Goal: Task Accomplishment & Management: Manage account settings

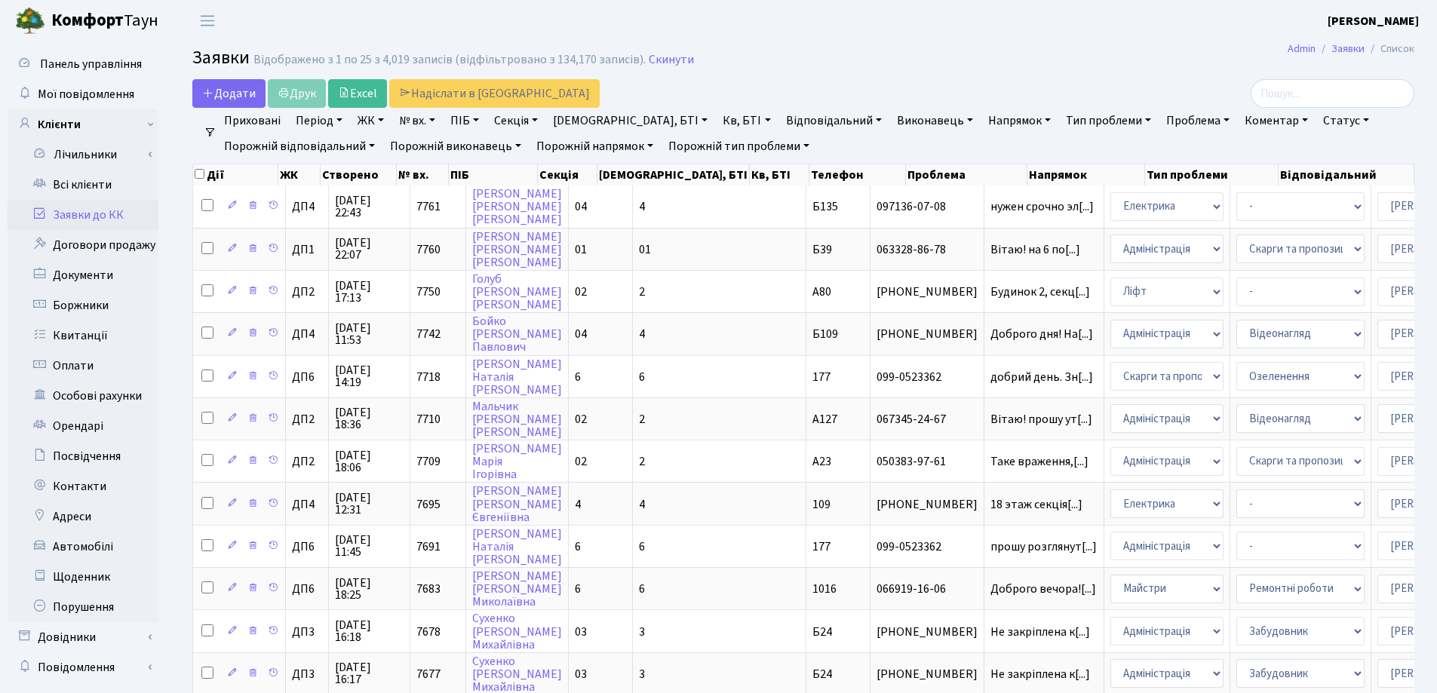
select select "25"
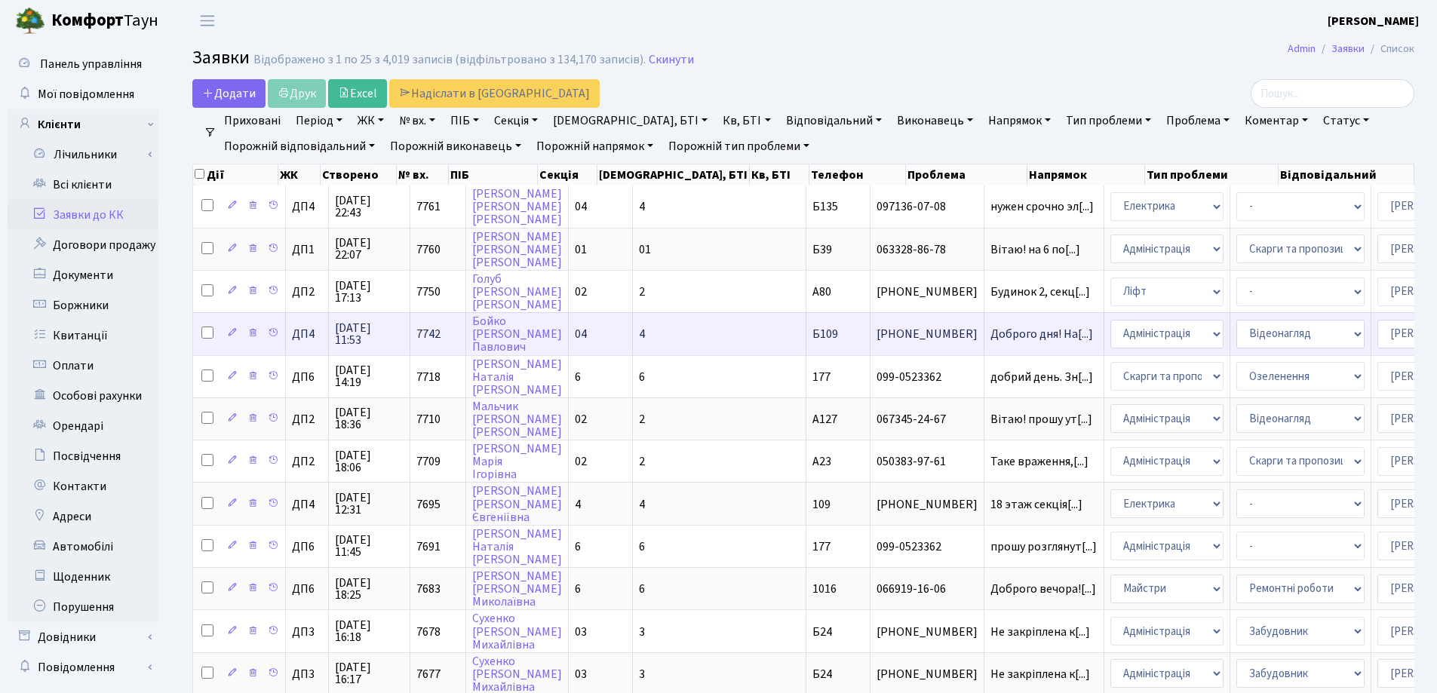
scroll to position [2, 0]
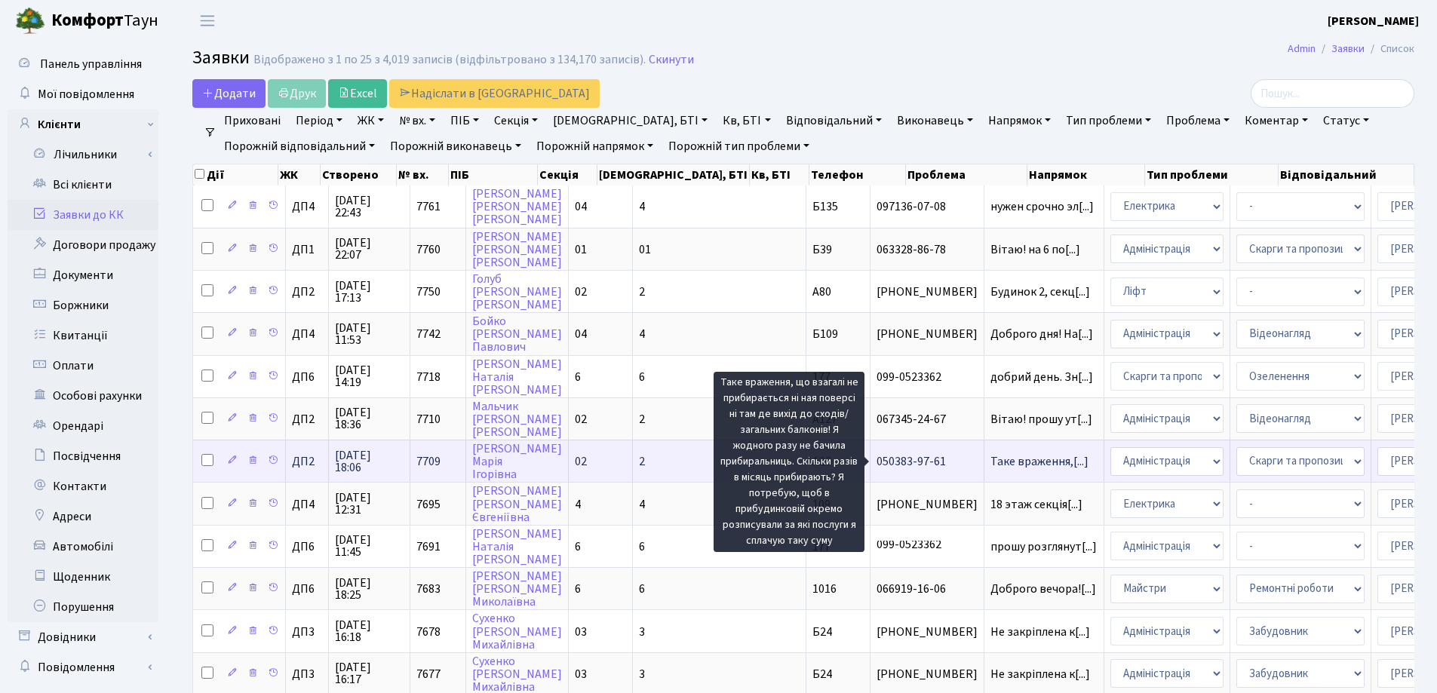
click at [991, 465] on span "Таке враження,[...]" at bounding box center [1040, 461] width 98 height 17
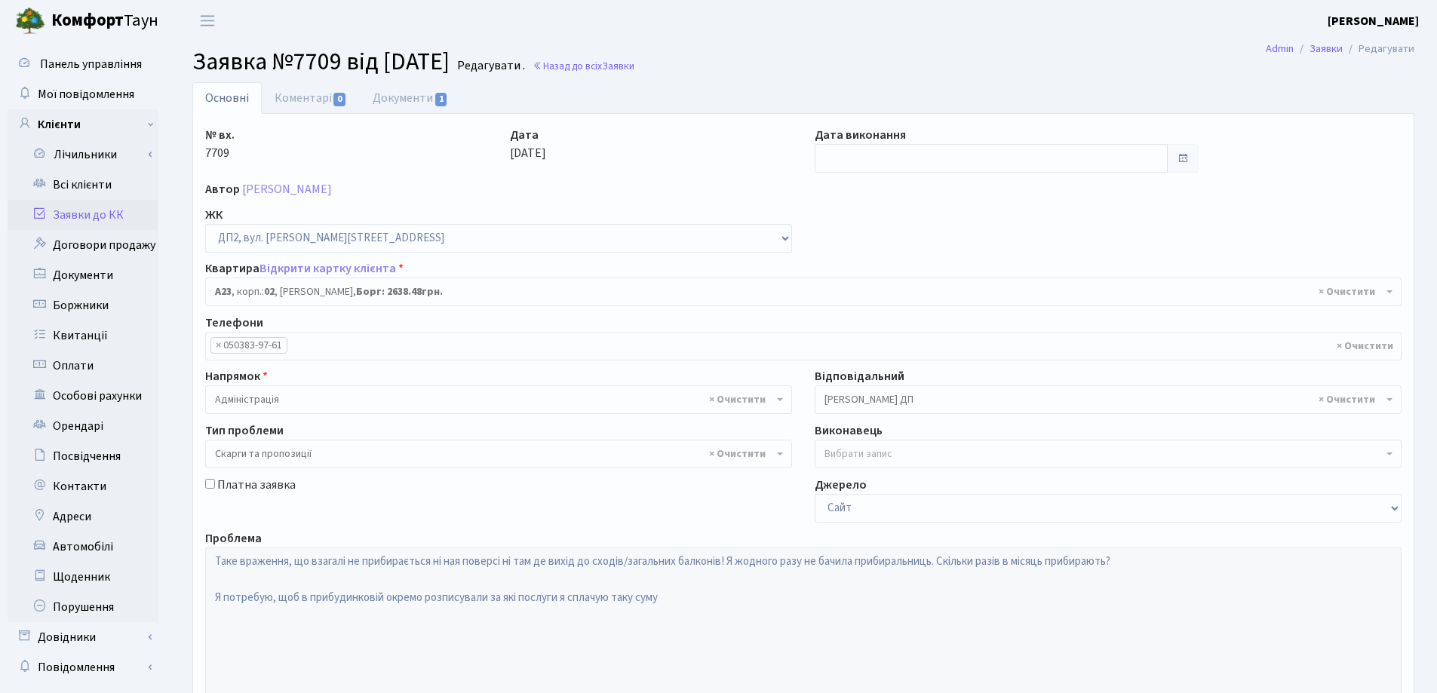
select select "30646"
select select "55"
click at [409, 102] on link "Документи 1" at bounding box center [410, 97] width 101 height 31
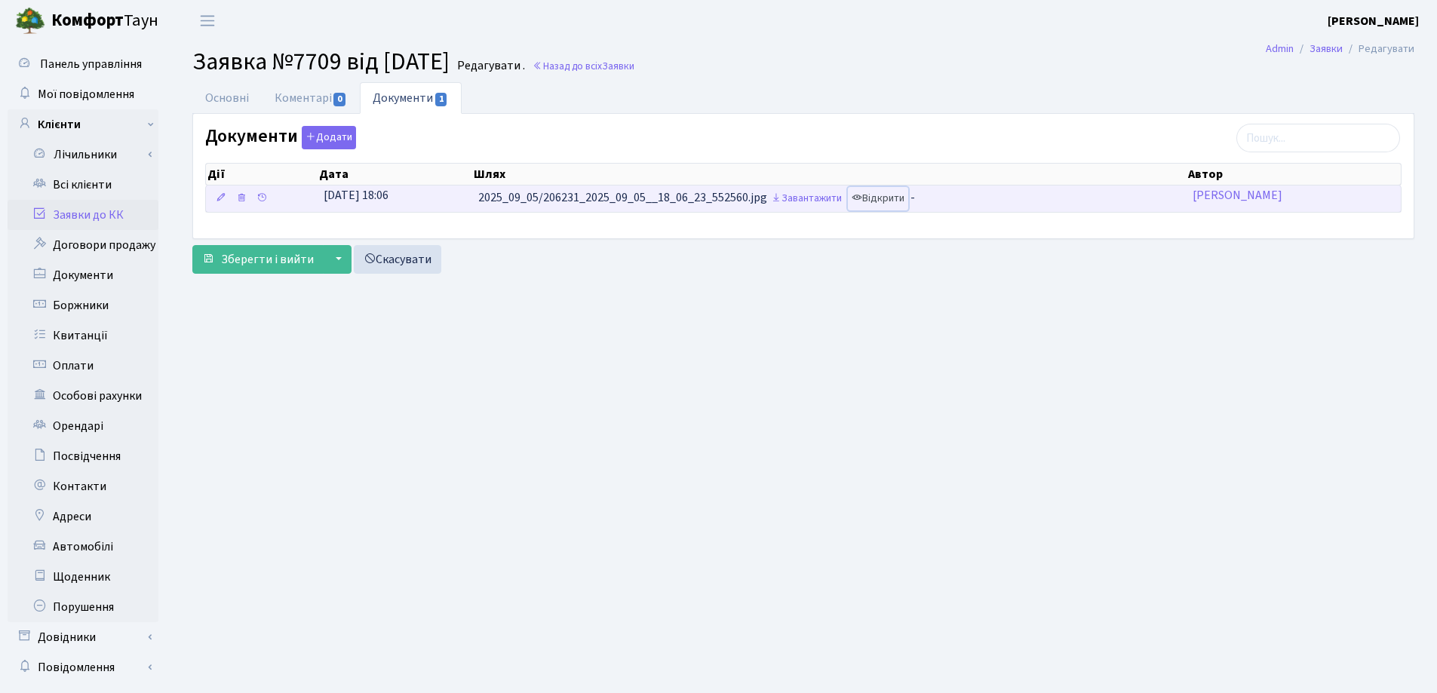
click at [888, 202] on link "Відкрити" at bounding box center [878, 198] width 60 height 23
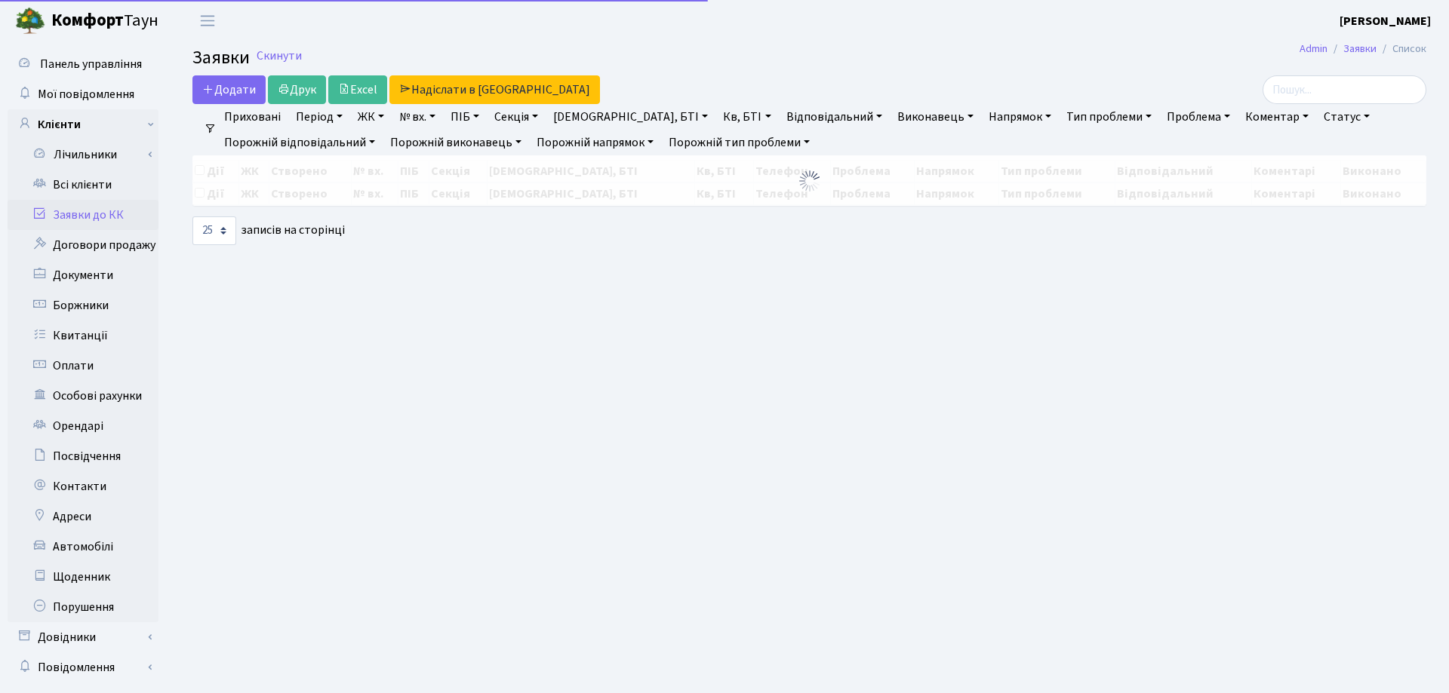
select select "25"
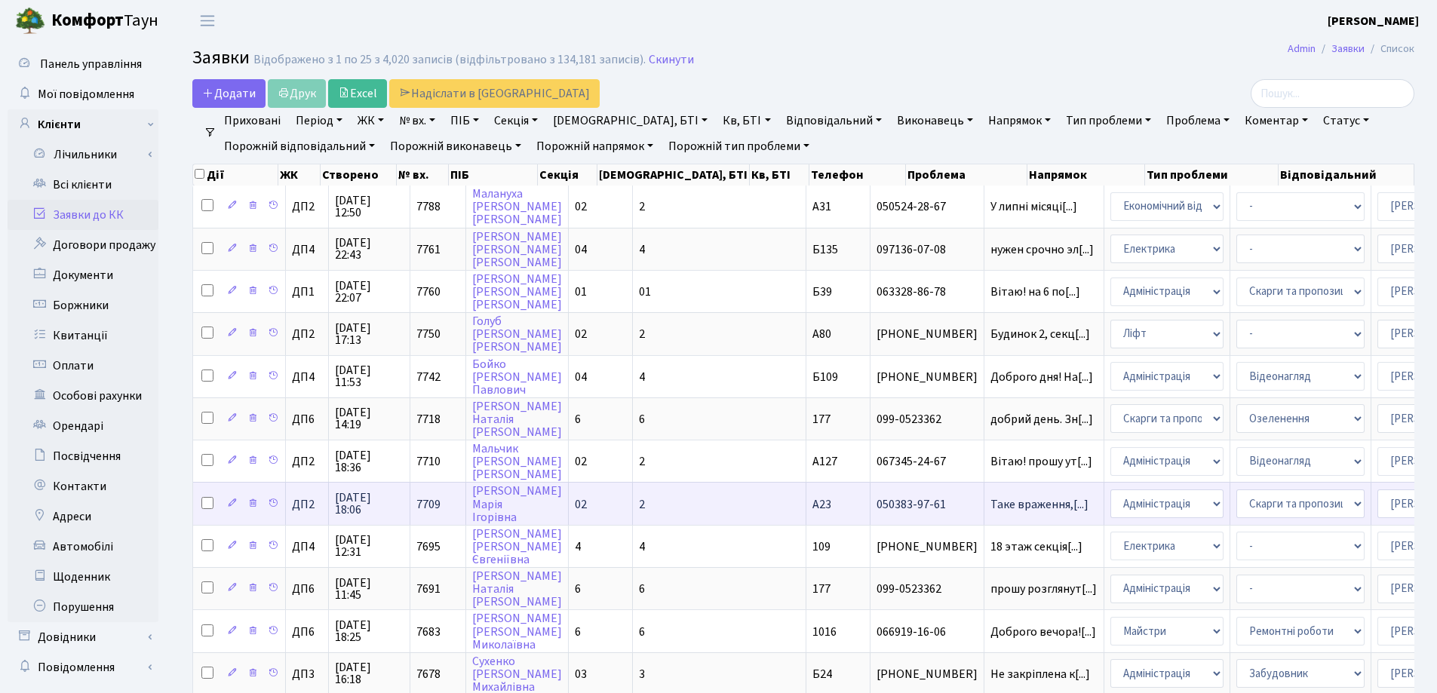
click at [605, 509] on td "02" at bounding box center [601, 503] width 64 height 42
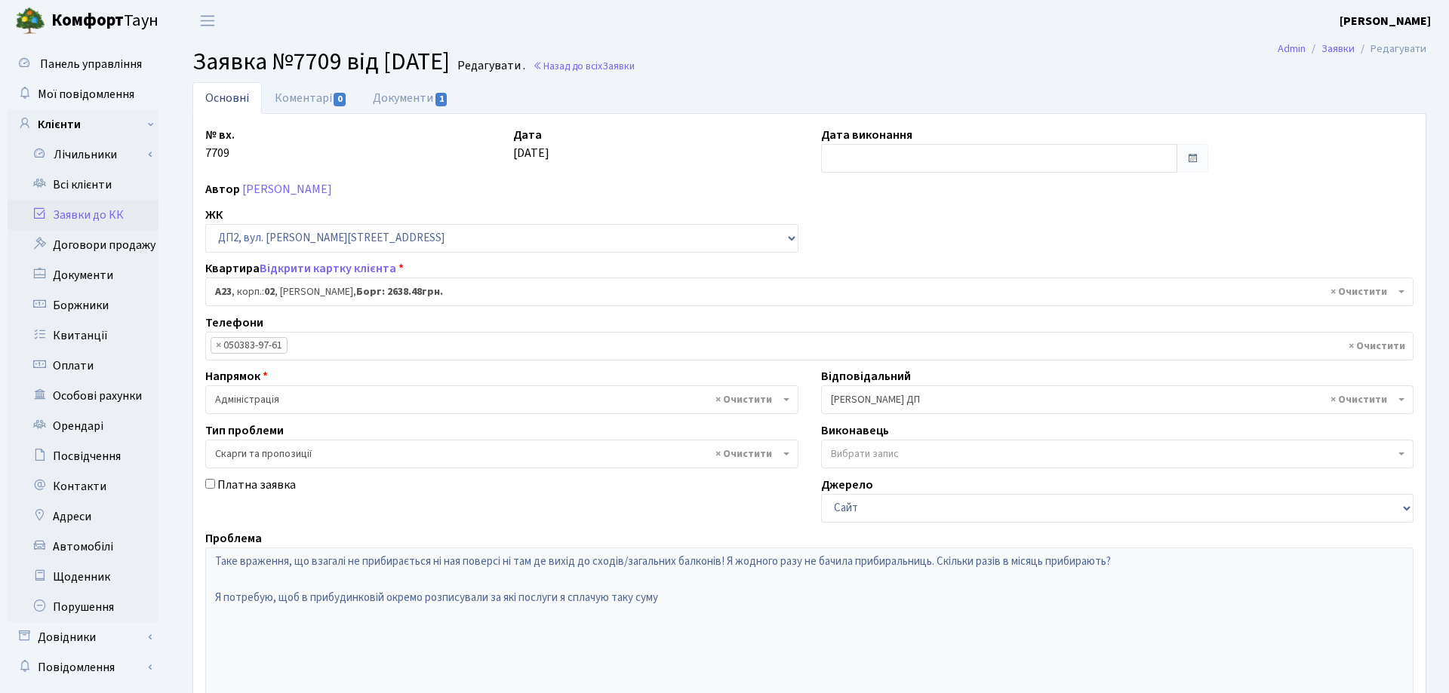
select select "30646"
select select "55"
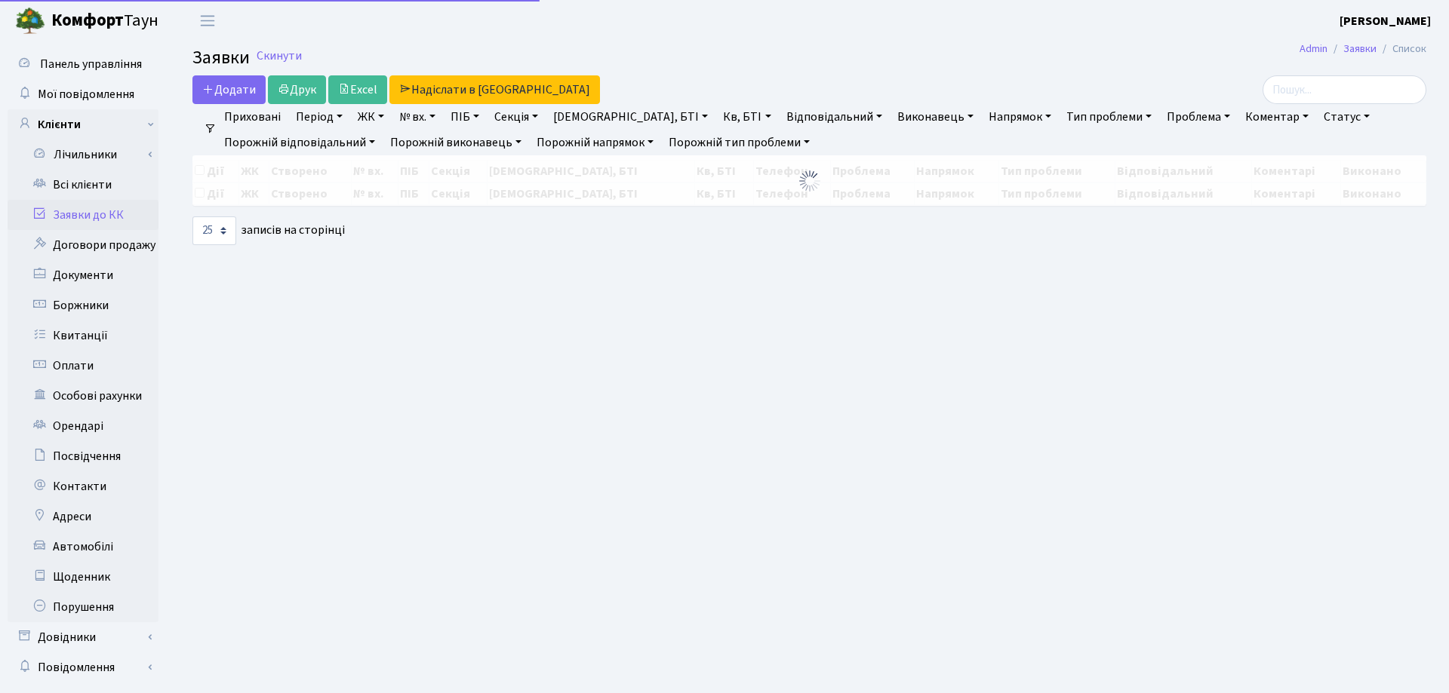
select select "25"
